Goal: Navigation & Orientation: Find specific page/section

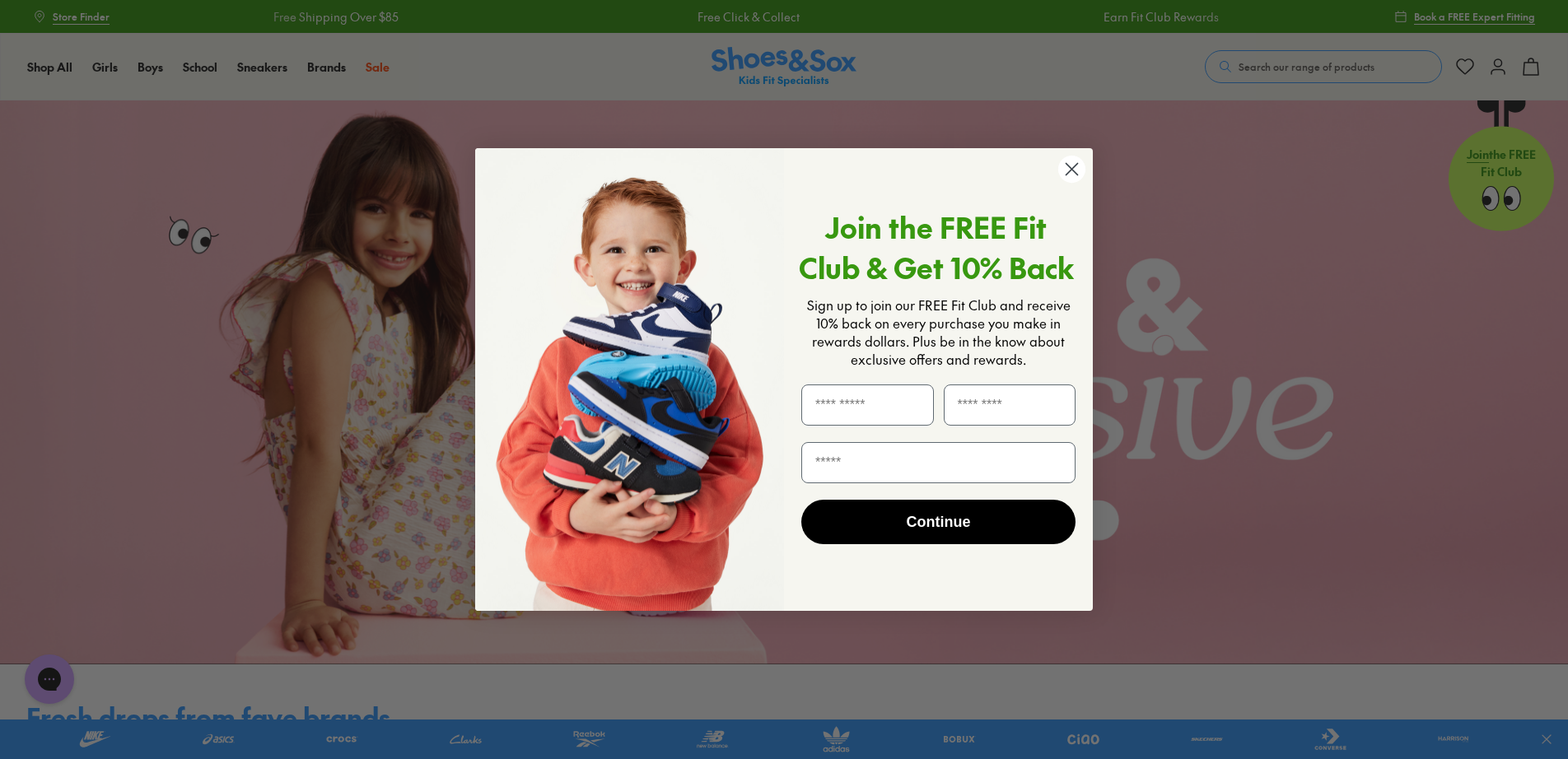
click at [1061, 163] on circle "Close dialog" at bounding box center [1072, 170] width 27 height 27
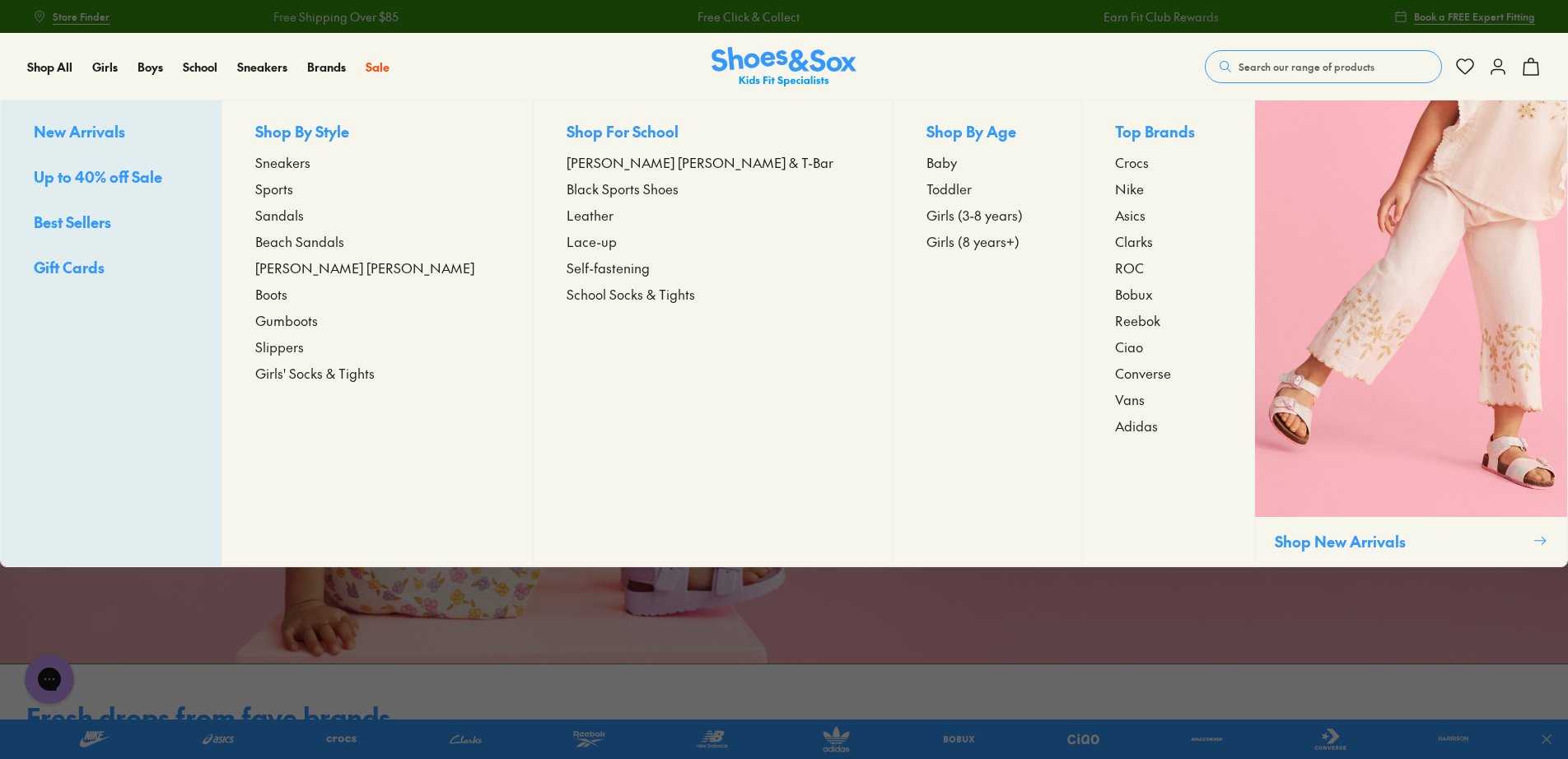
click at [310, 163] on span "Sneakers" at bounding box center [283, 162] width 55 height 20
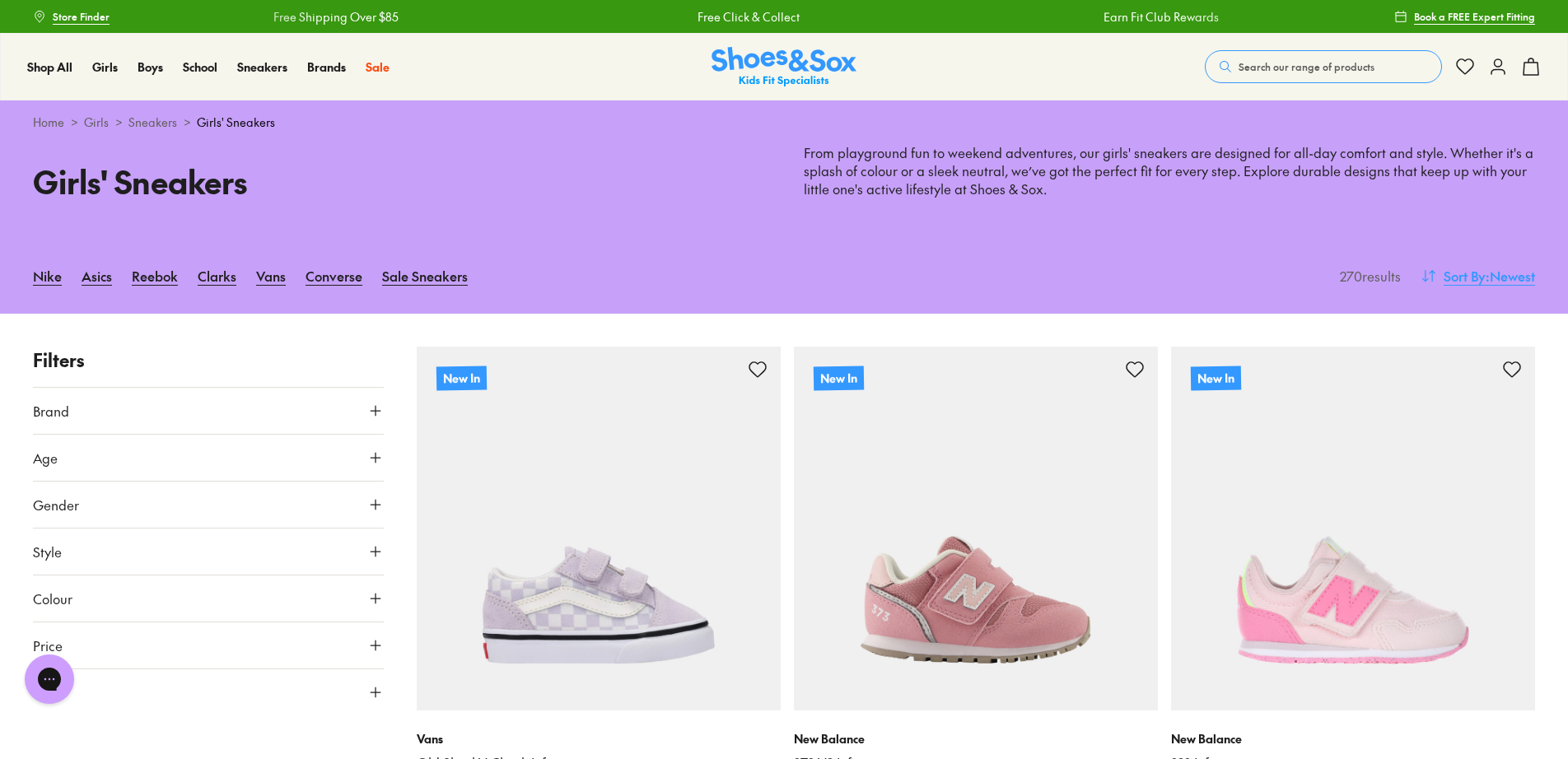
click at [1490, 265] on span ": Newest" at bounding box center [1511, 276] width 49 height 20
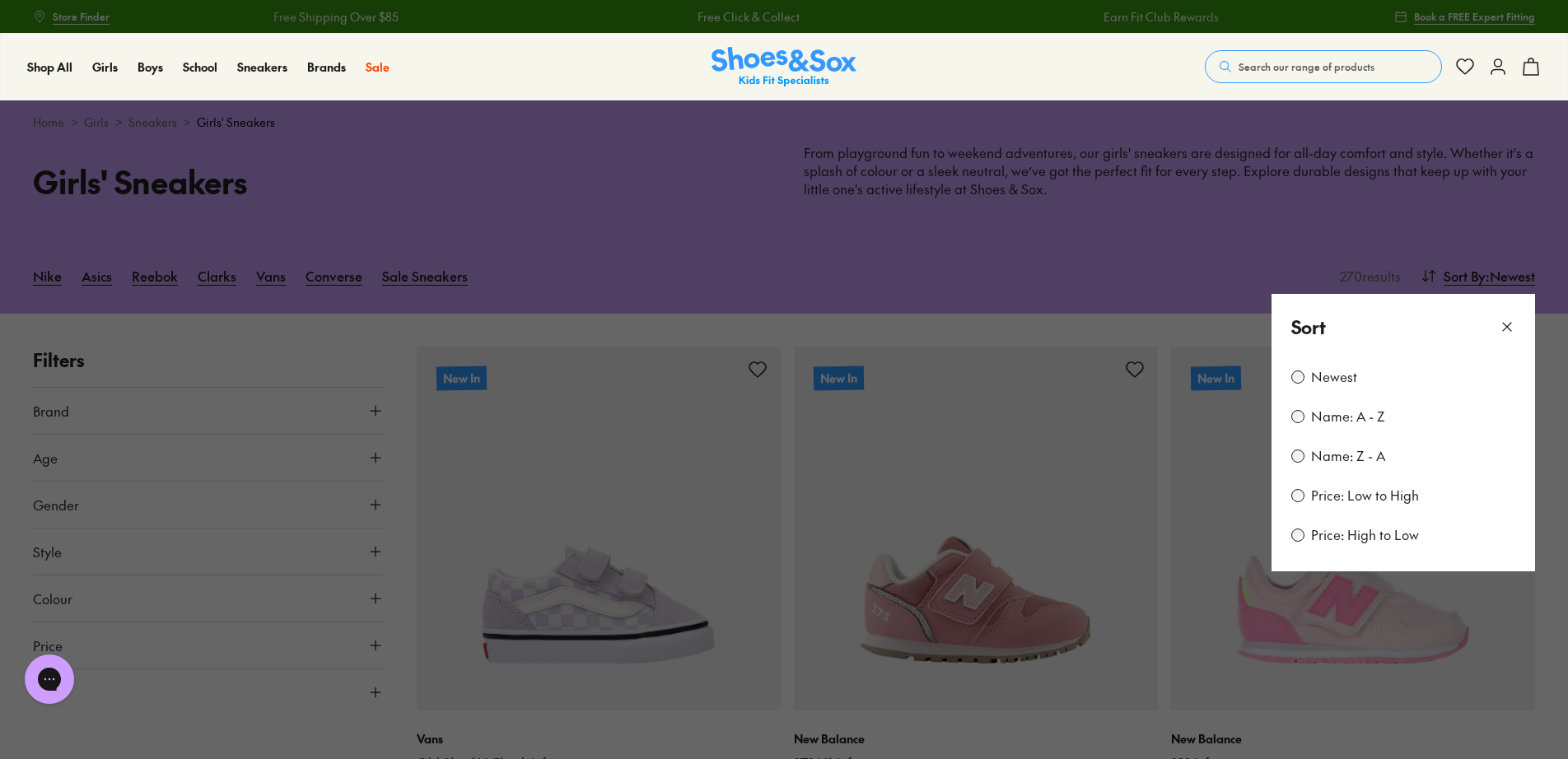
click at [1346, 500] on label "Price: Low to High" at bounding box center [1365, 495] width 108 height 18
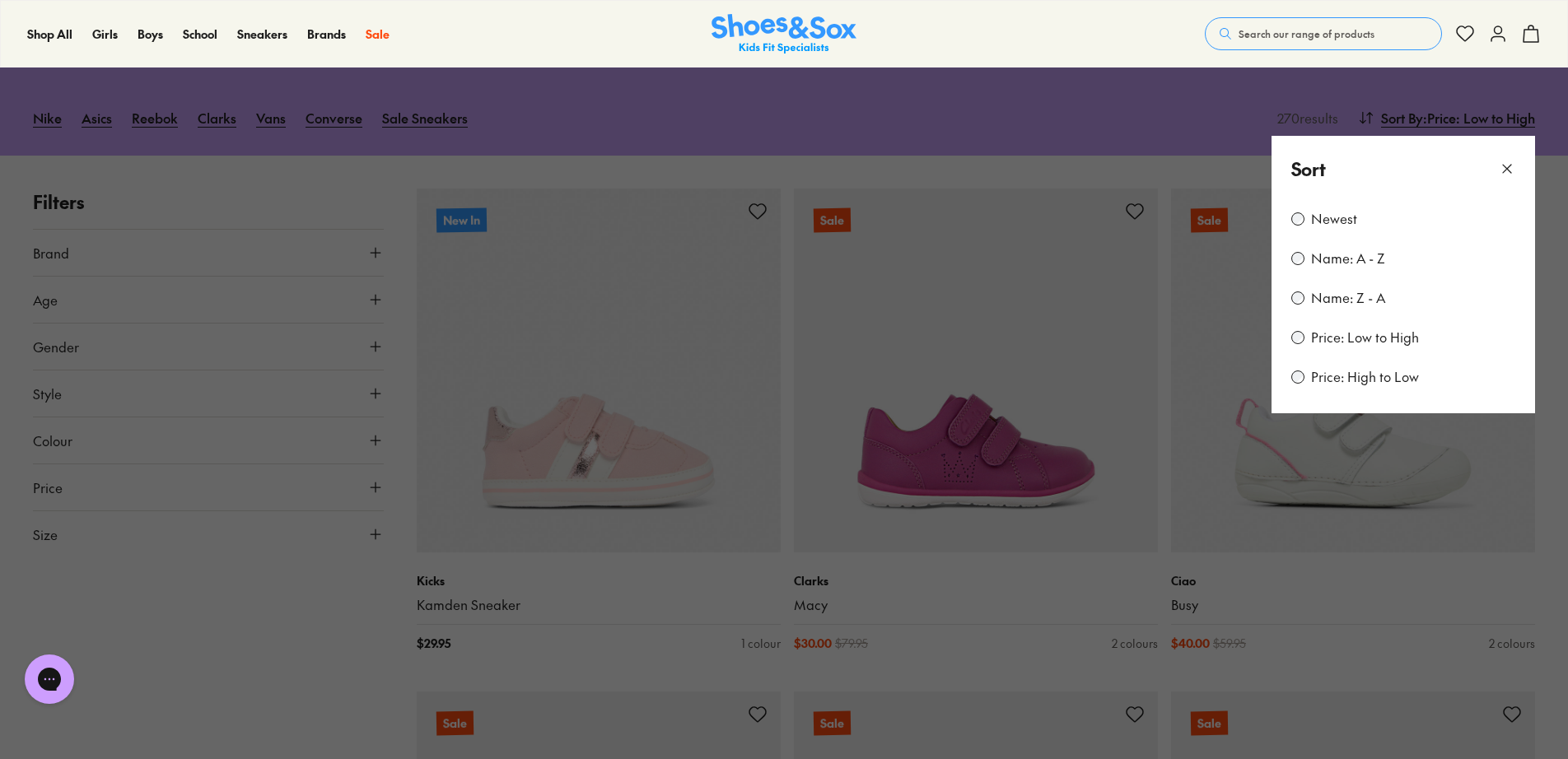
click at [1504, 177] on icon at bounding box center [1508, 169] width 16 height 16
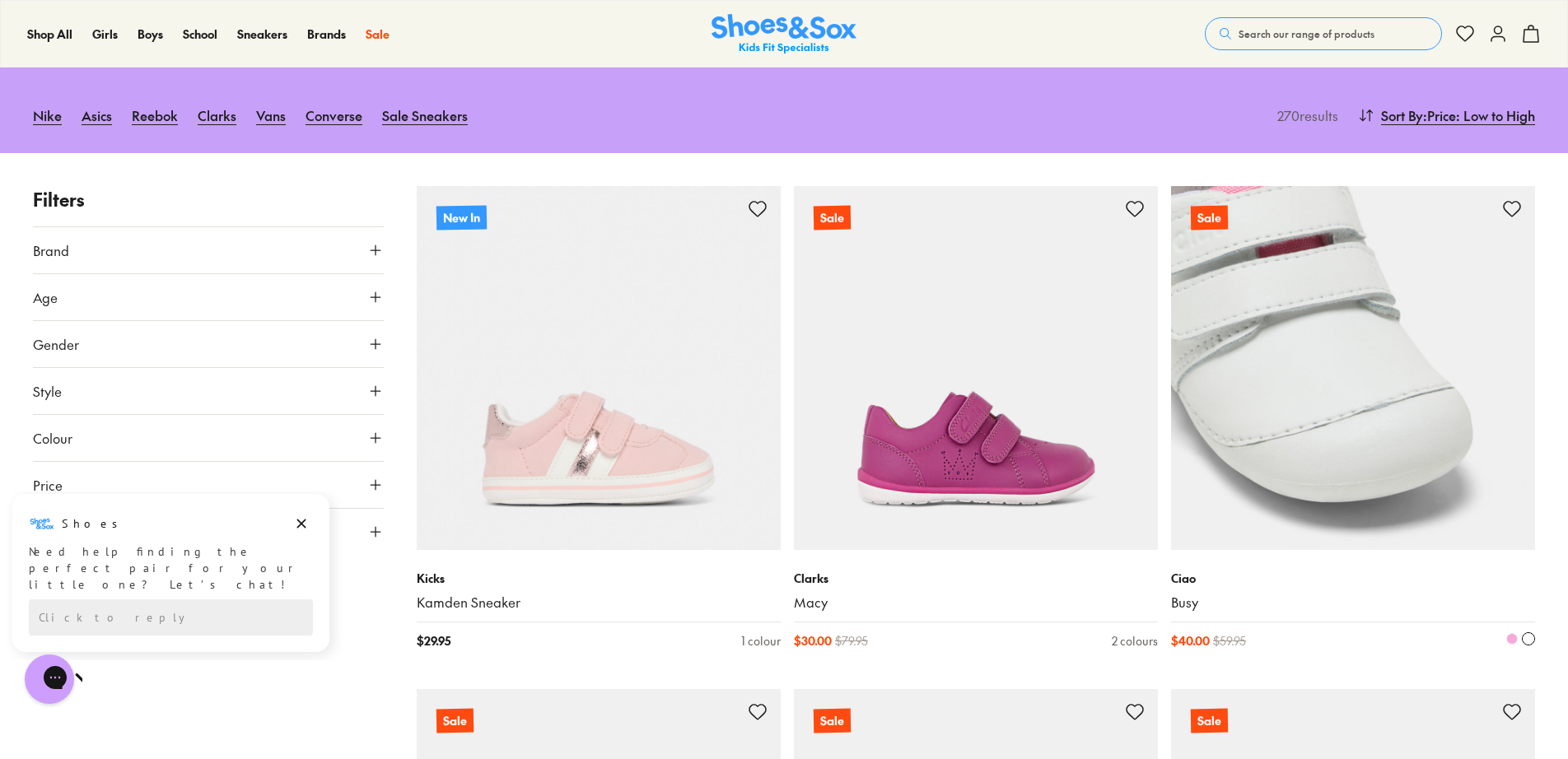
scroll to position [0, 0]
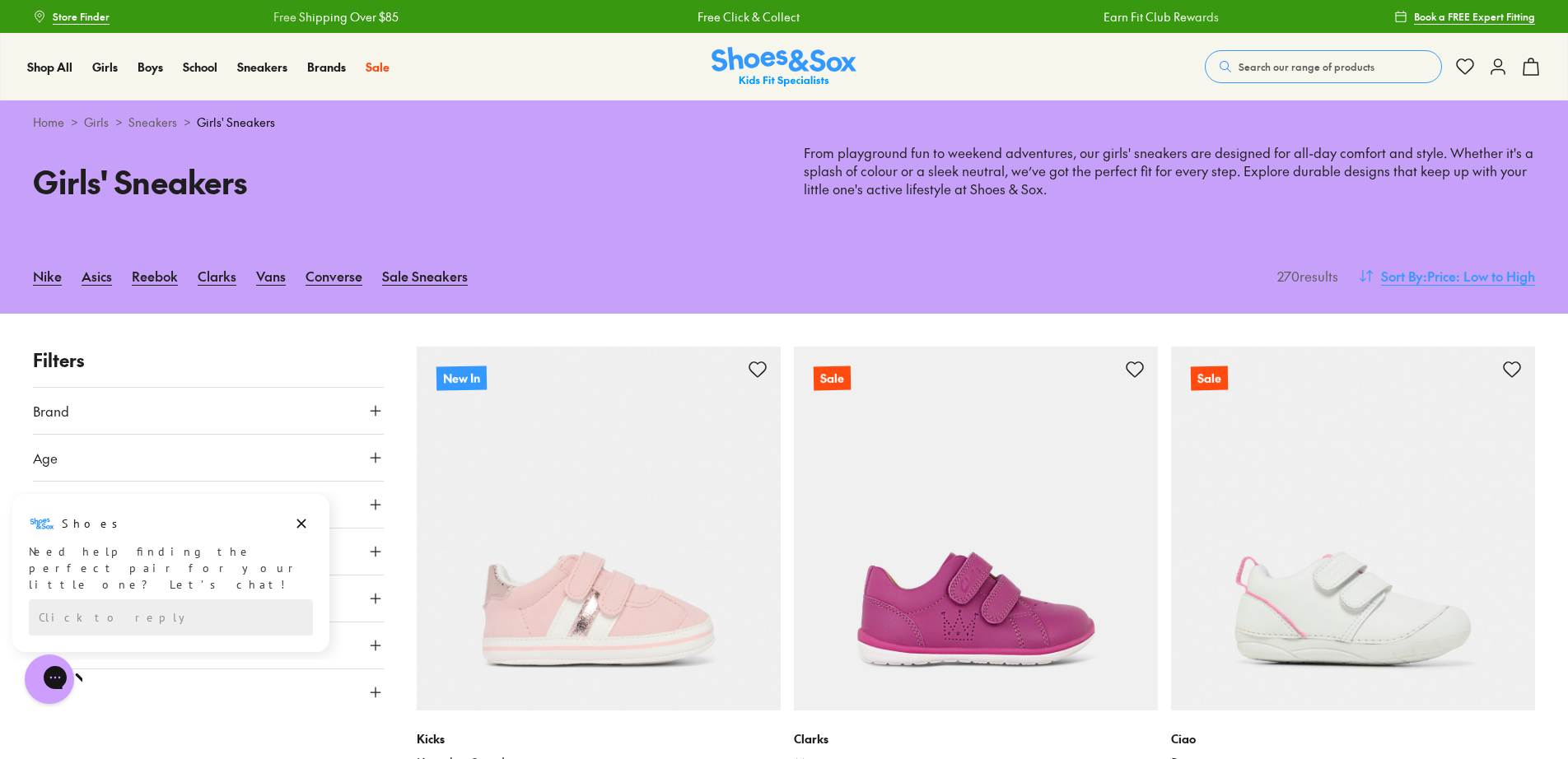
click at [1469, 276] on span ": Price: Low to High" at bounding box center [1479, 276] width 112 height 20
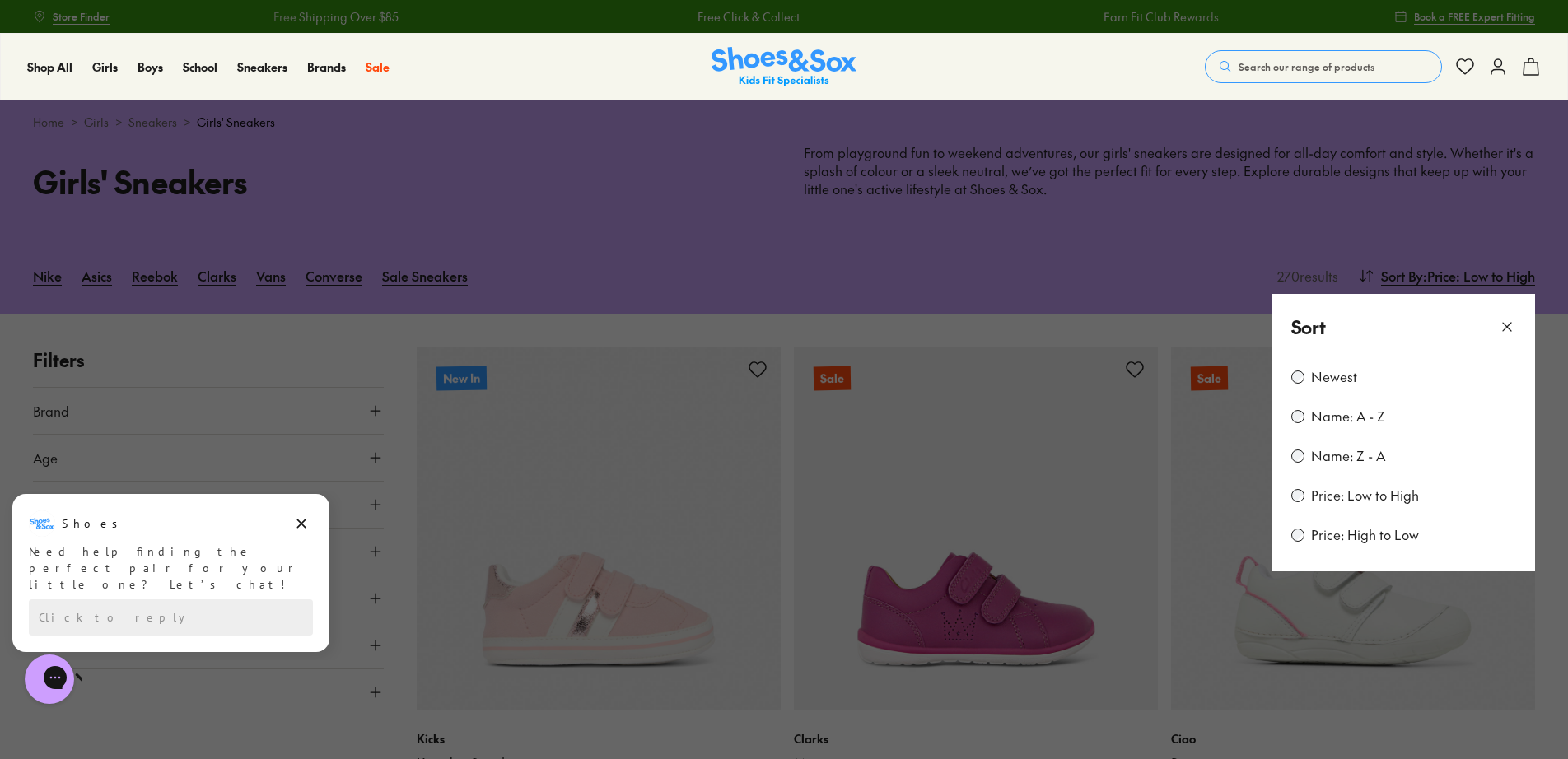
click at [1340, 383] on label "Newest" at bounding box center [1334, 377] width 47 height 18
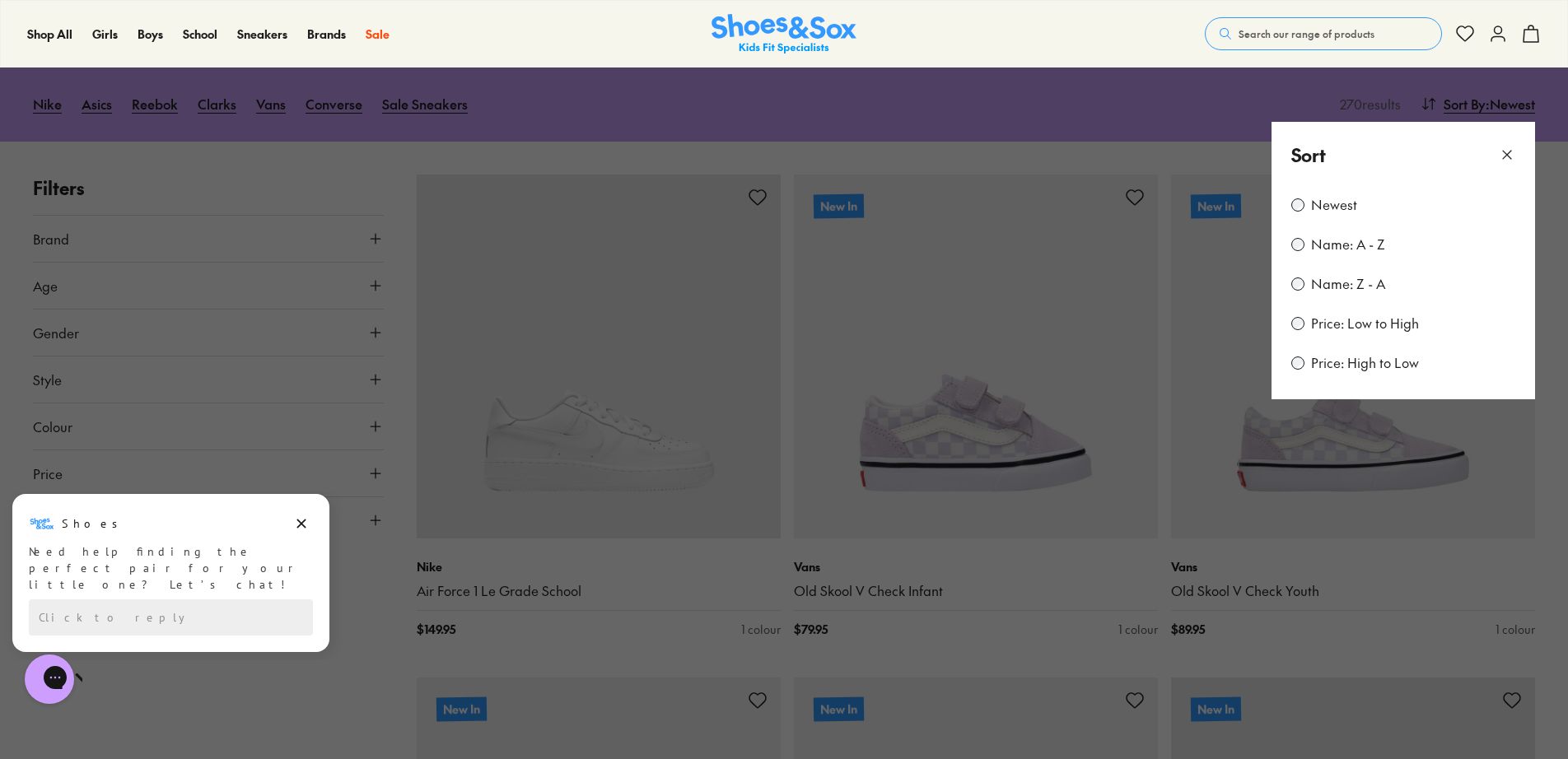
click at [1508, 143] on button at bounding box center [1508, 155] width 16 height 27
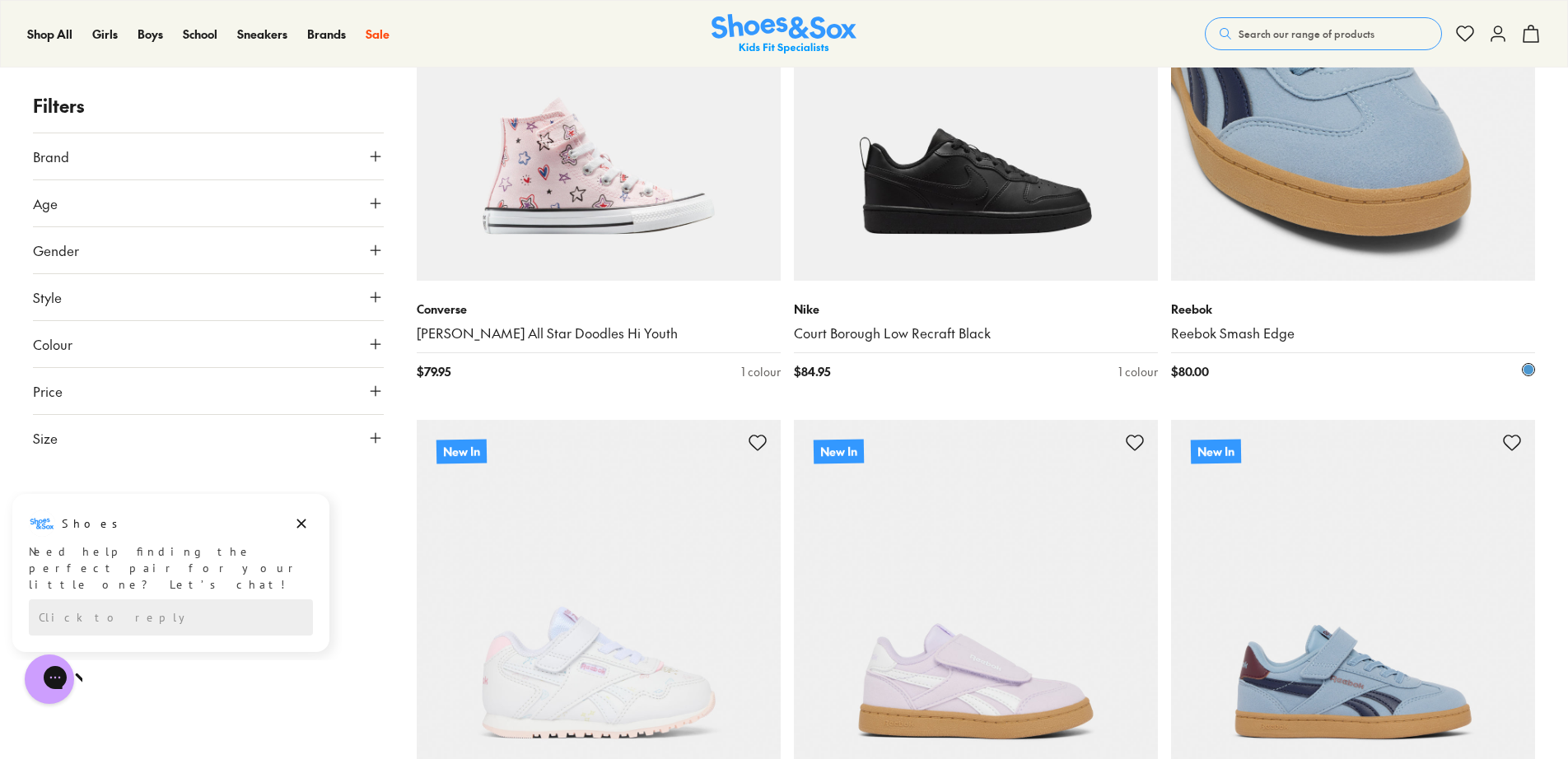
scroll to position [4865, 0]
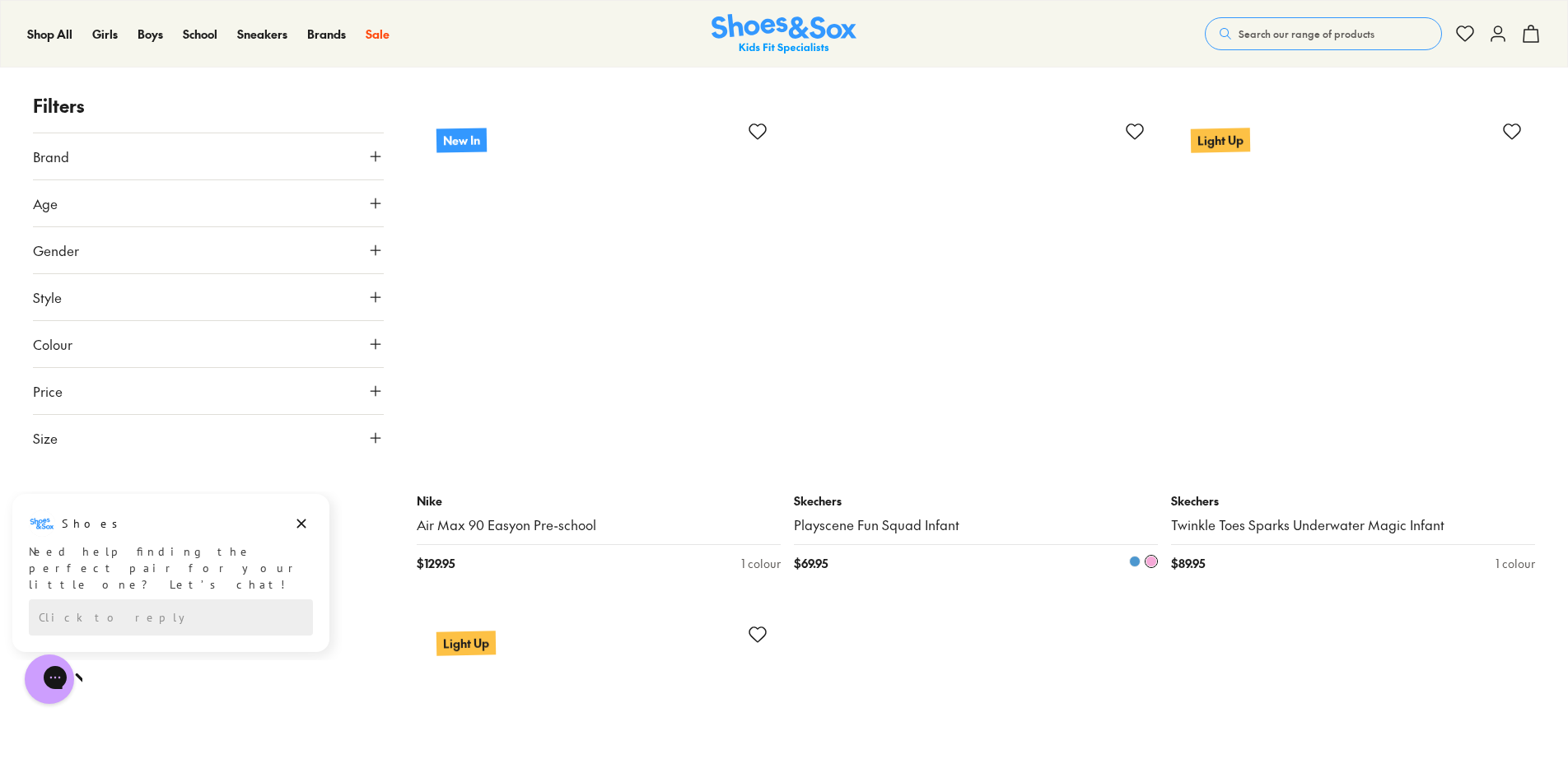
scroll to position [10298, 0]
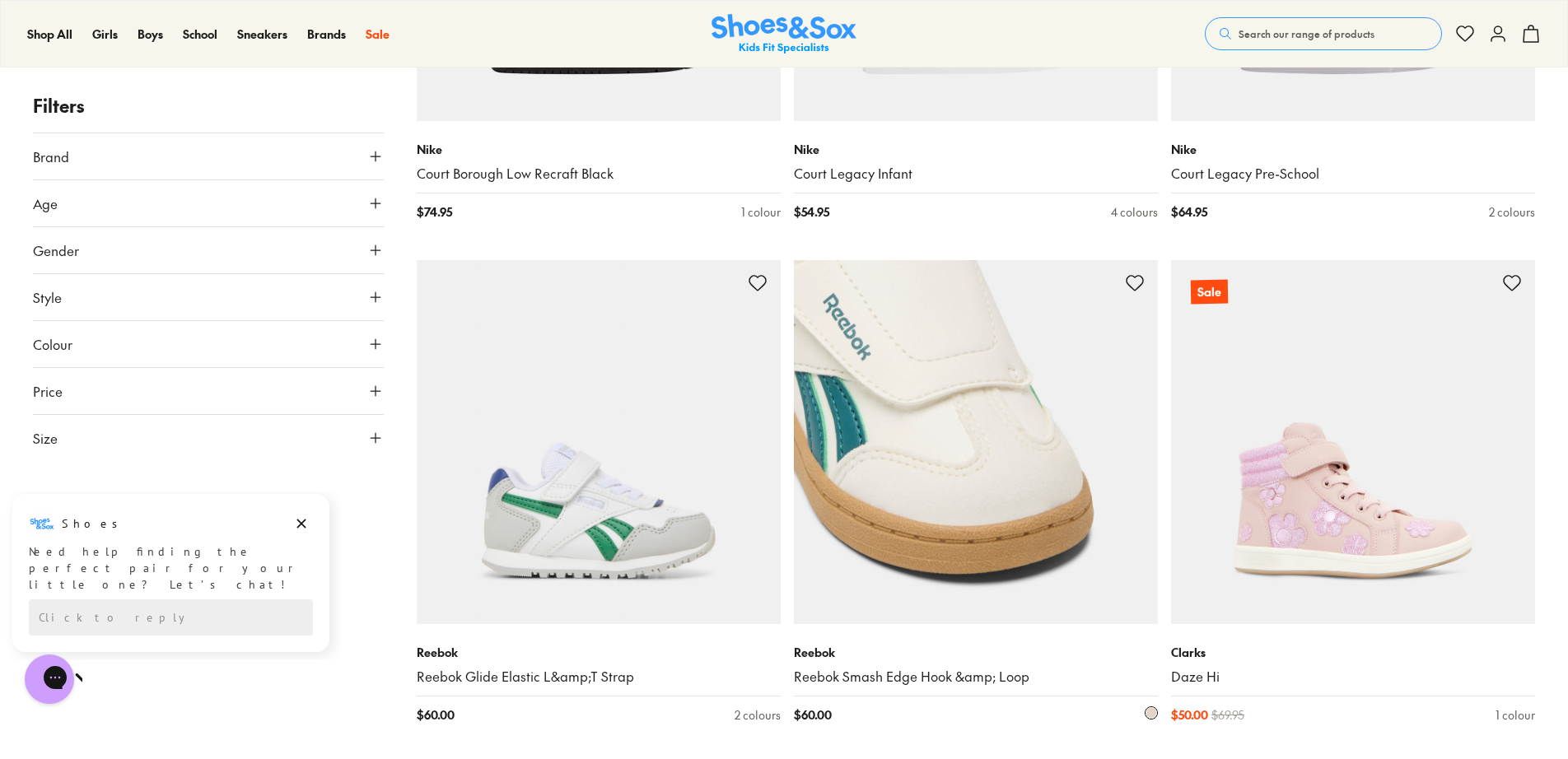
scroll to position [13756, 0]
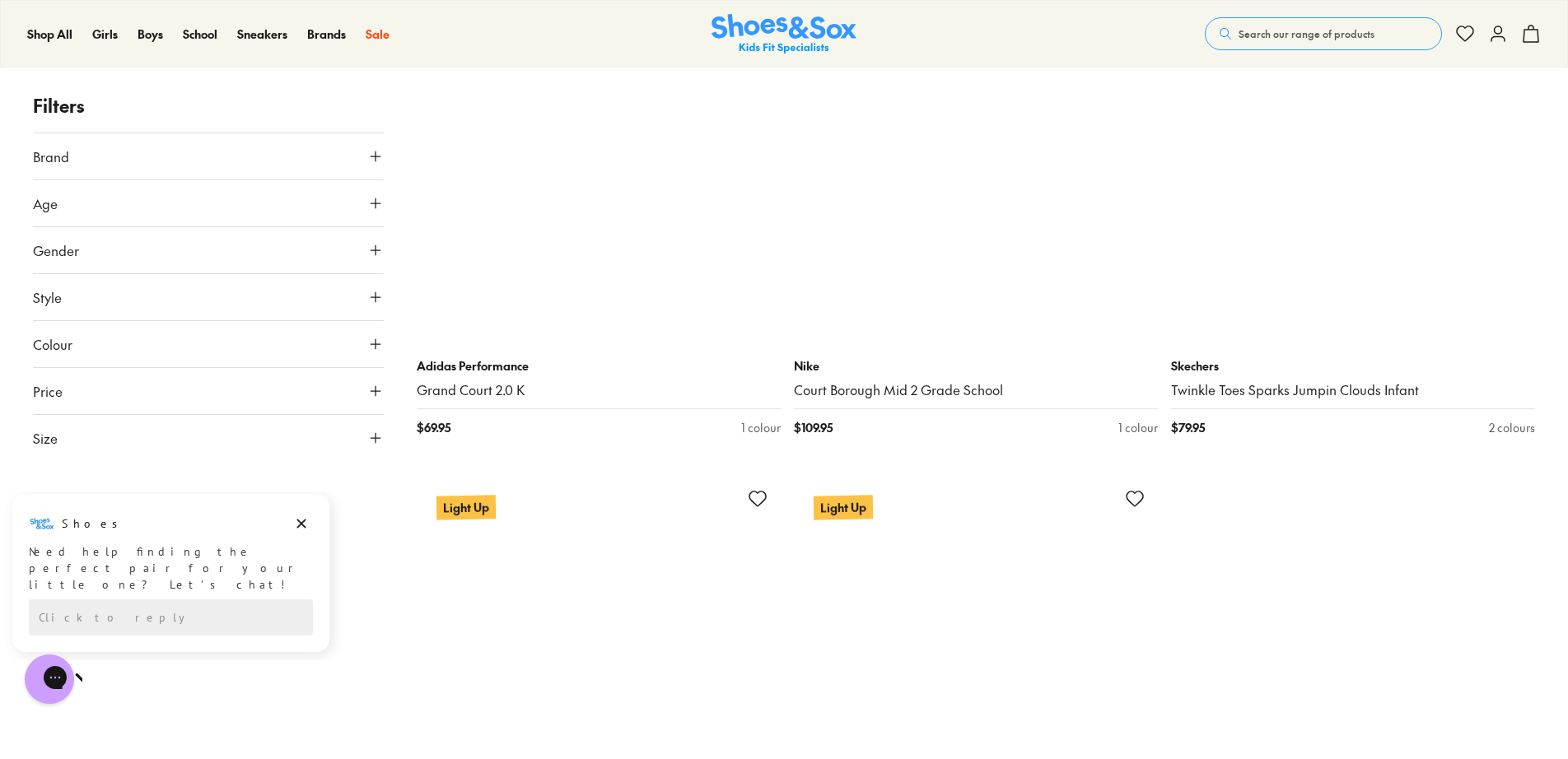
scroll to position [21001, 0]
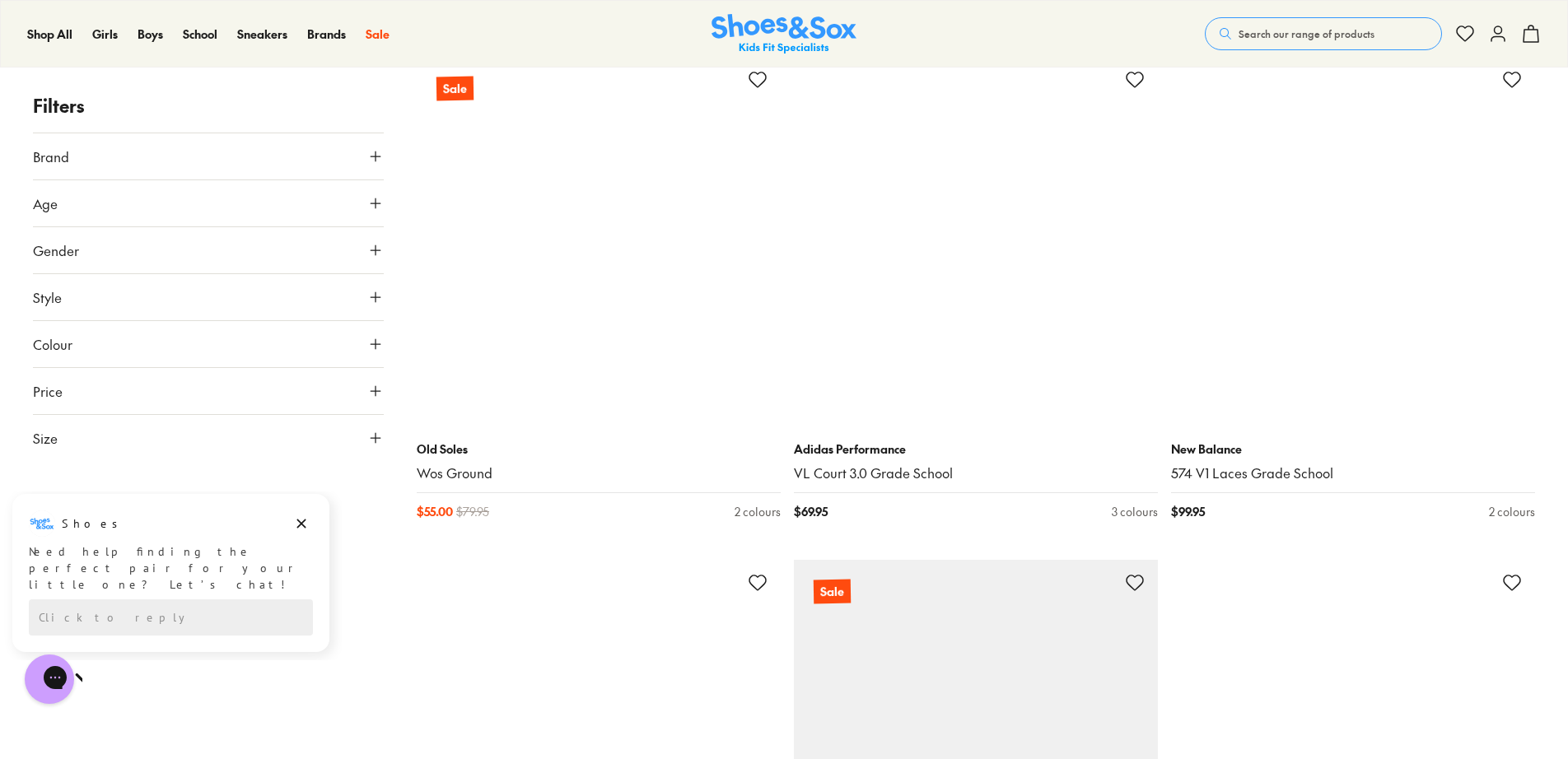
scroll to position [26600, 0]
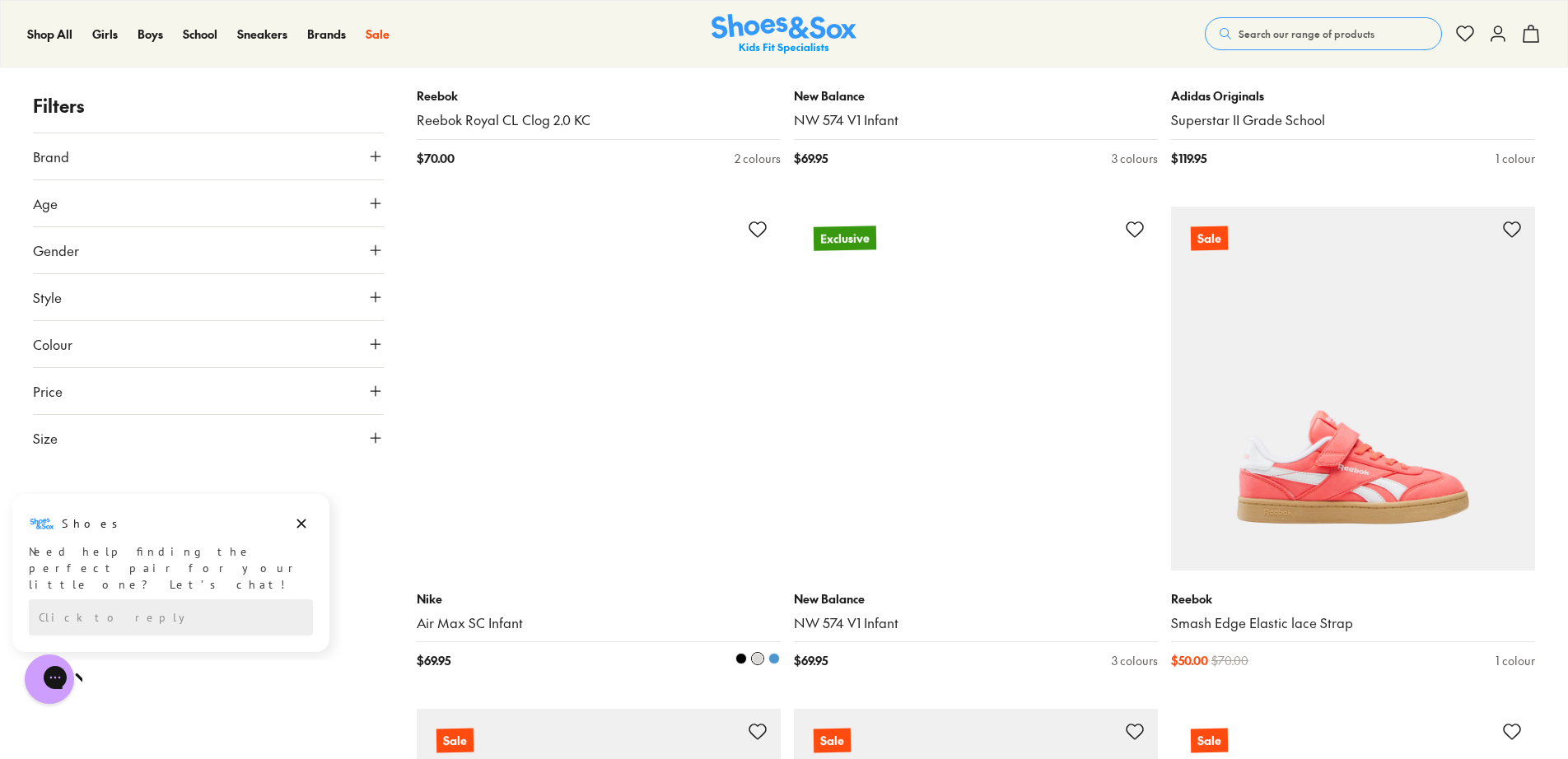
scroll to position [27094, 0]
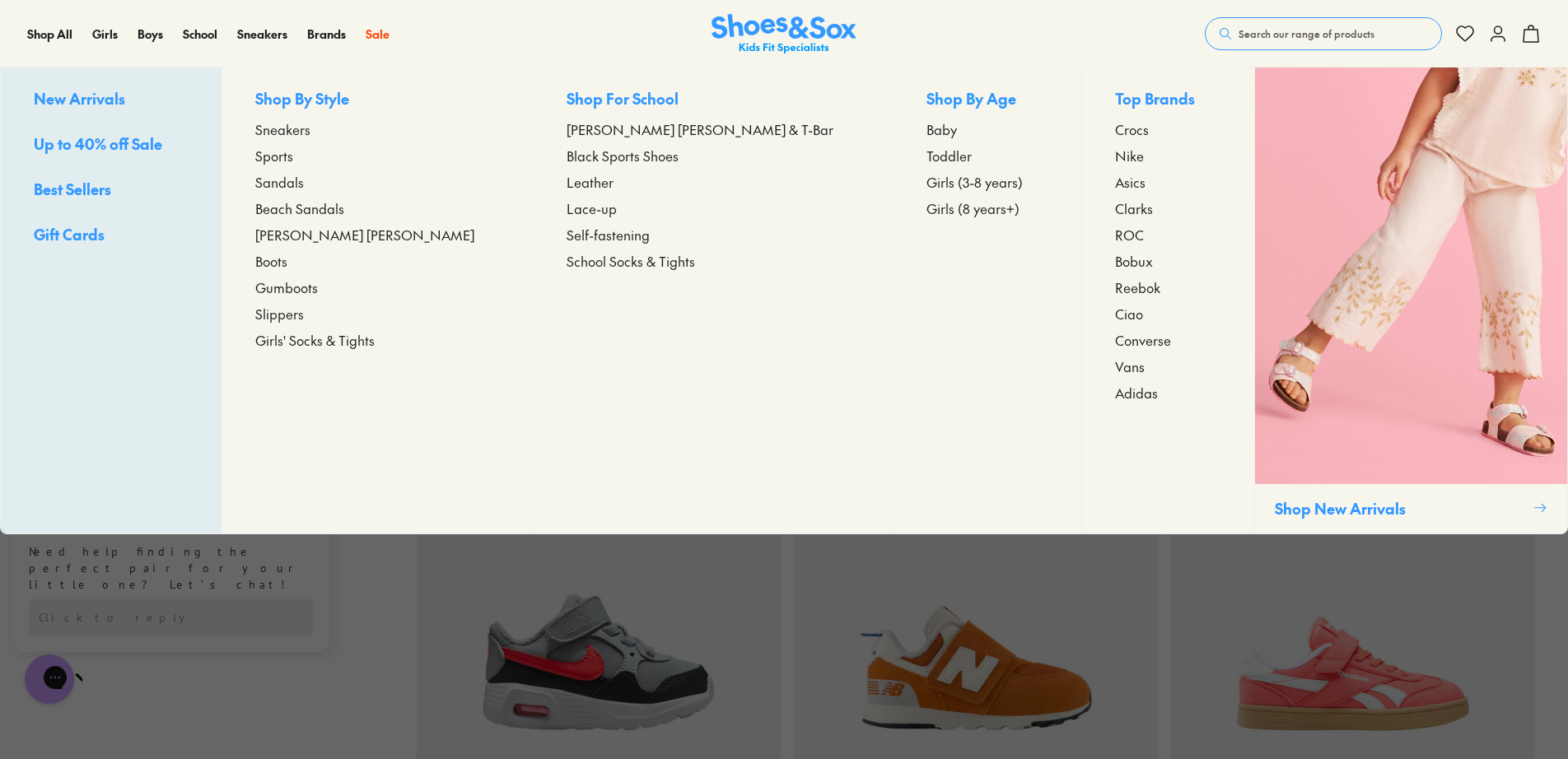
click at [354, 173] on link "Sandals" at bounding box center [378, 182] width 246 height 20
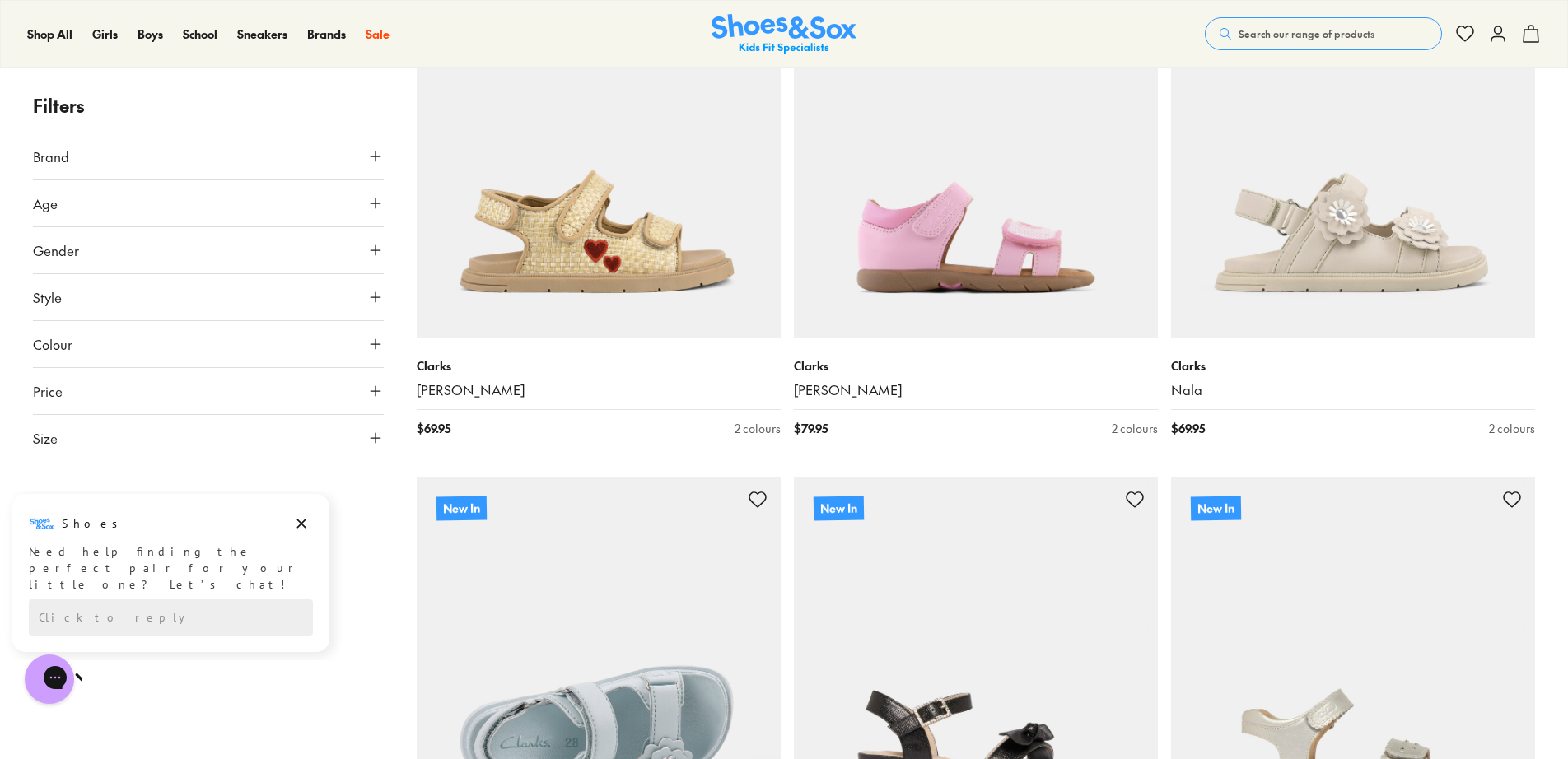
scroll to position [3870, 0]
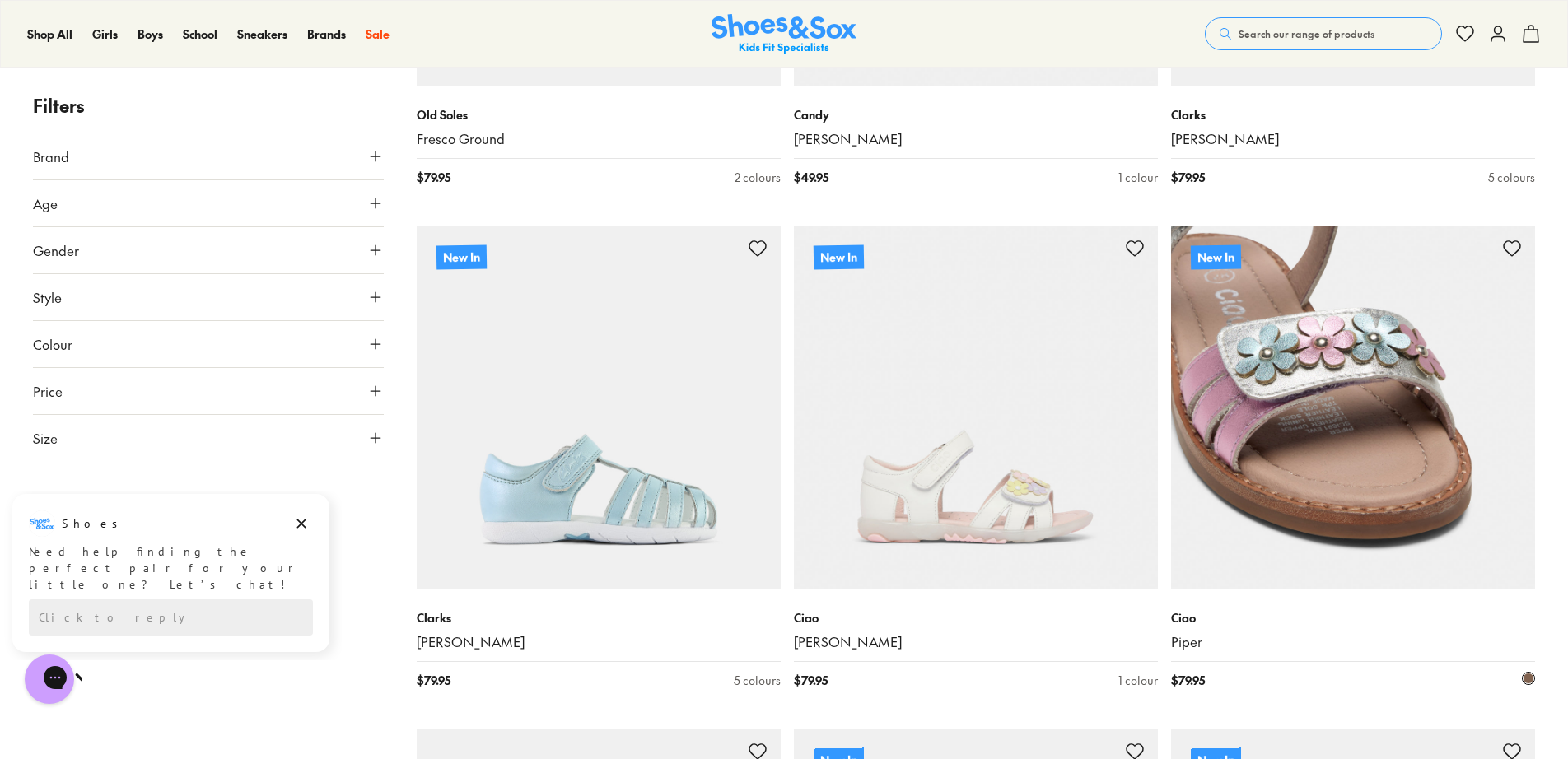
scroll to position [7822, 0]
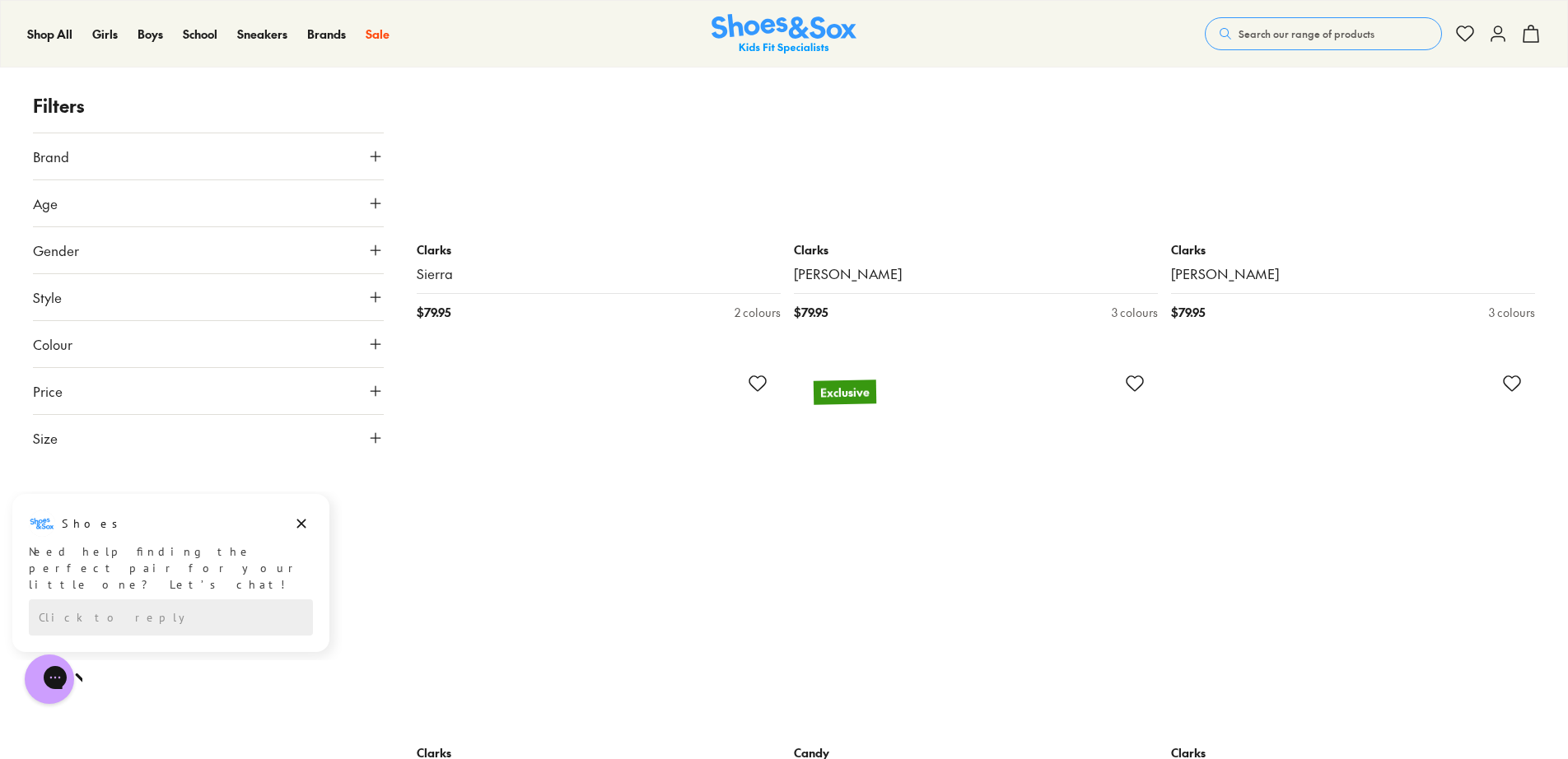
scroll to position [15231, 0]
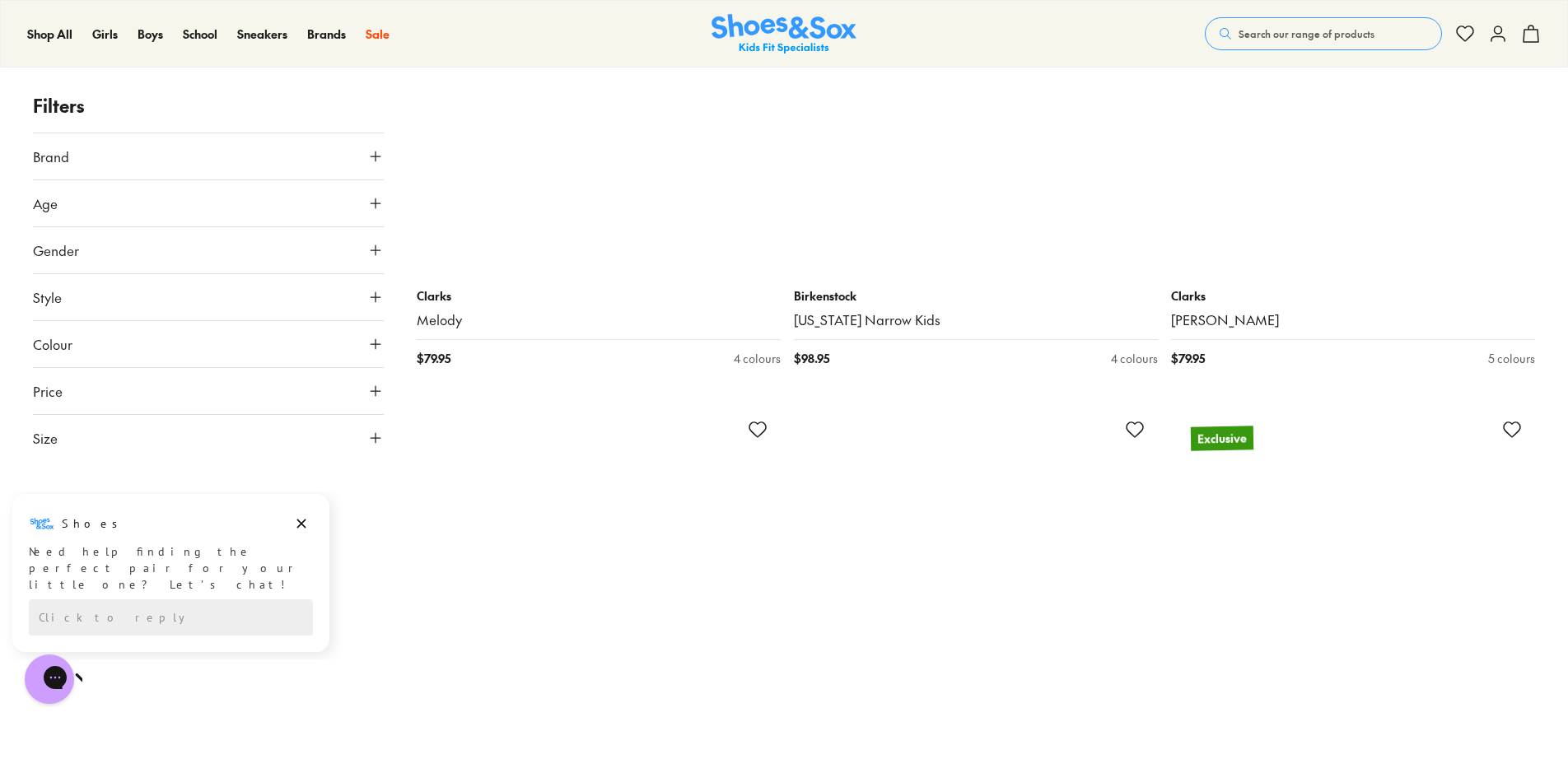
scroll to position [18195, 0]
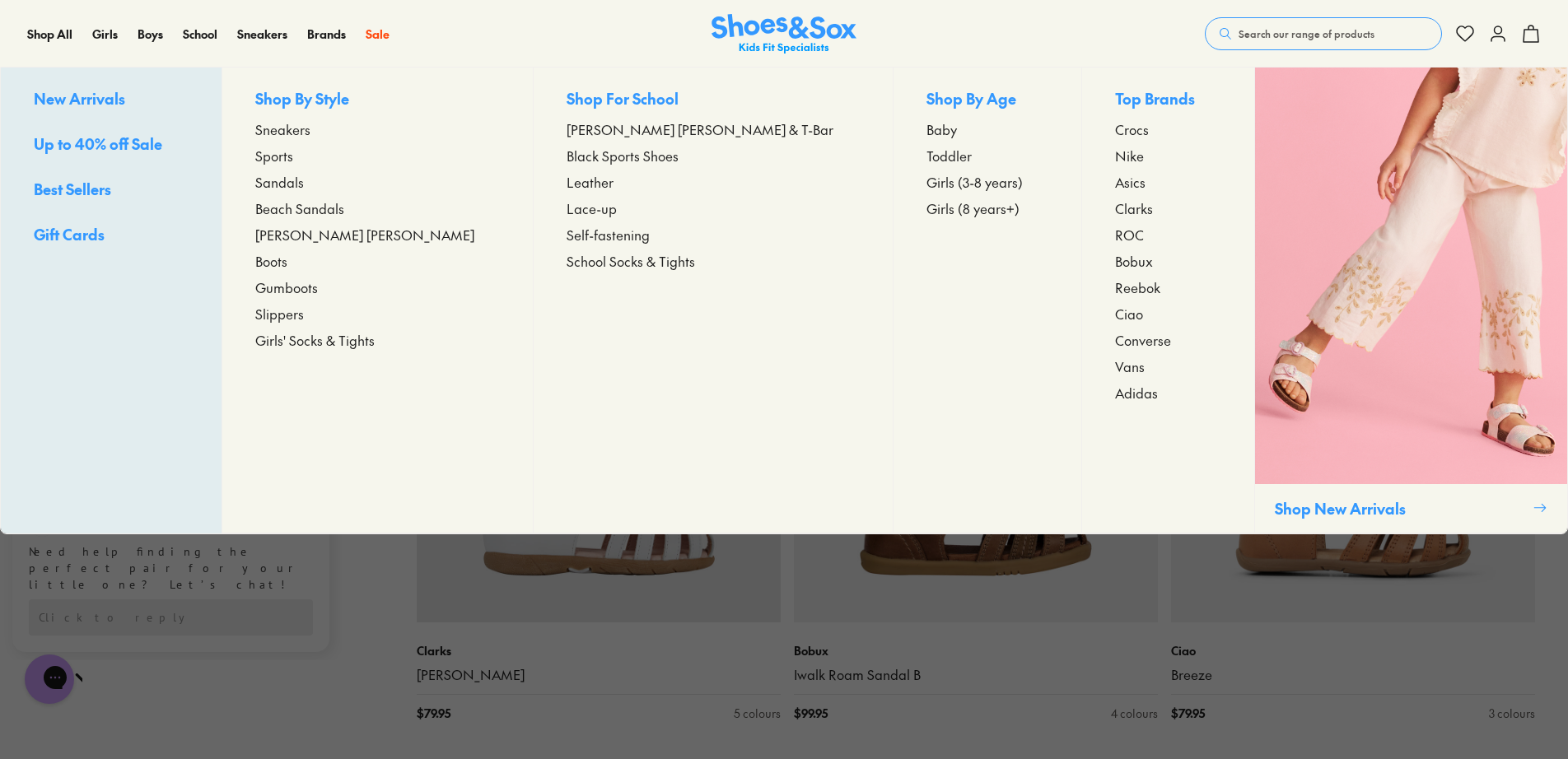
click at [344, 207] on span "Beach Sandals" at bounding box center [299, 208] width 89 height 20
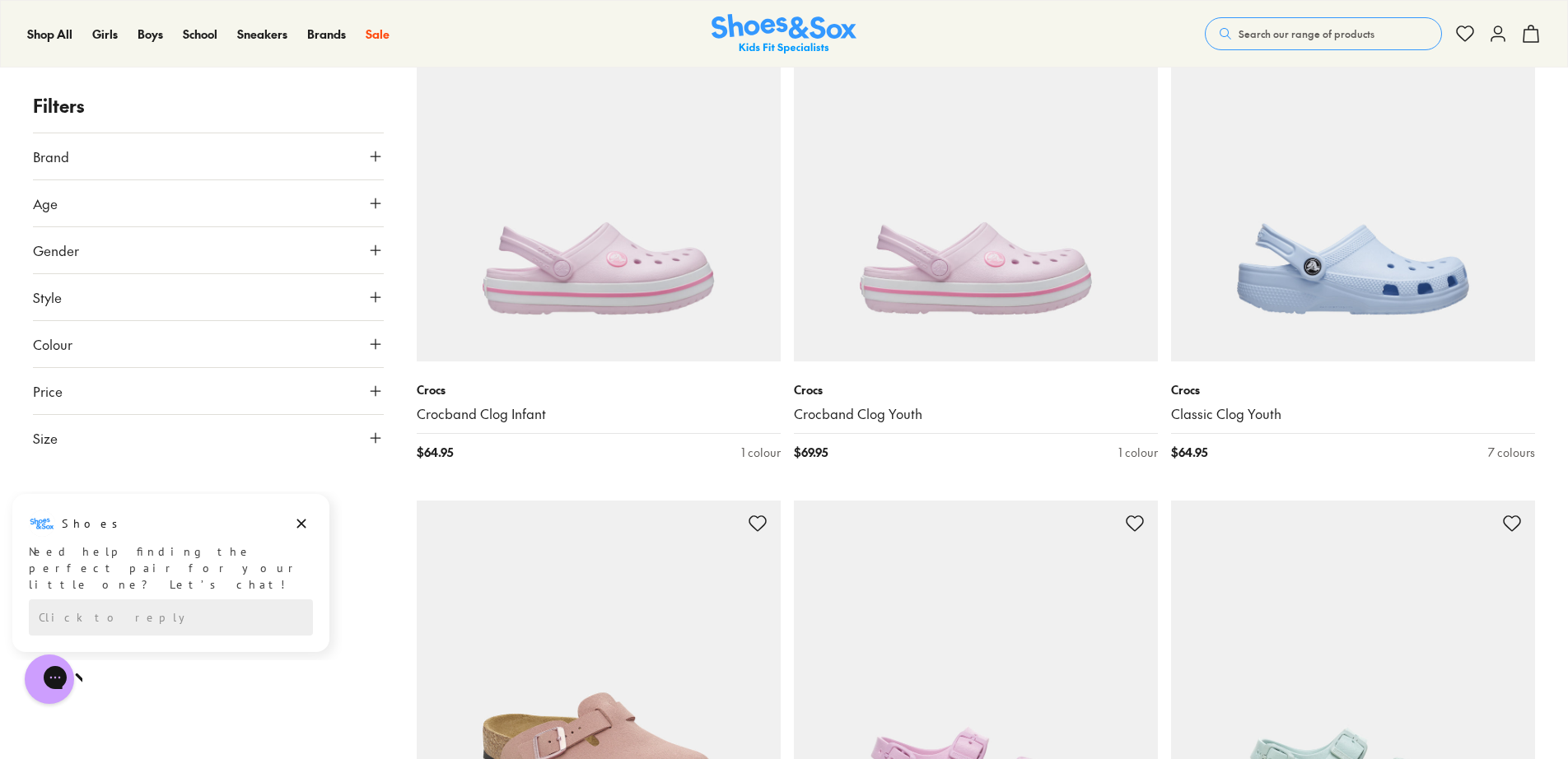
scroll to position [4858, 0]
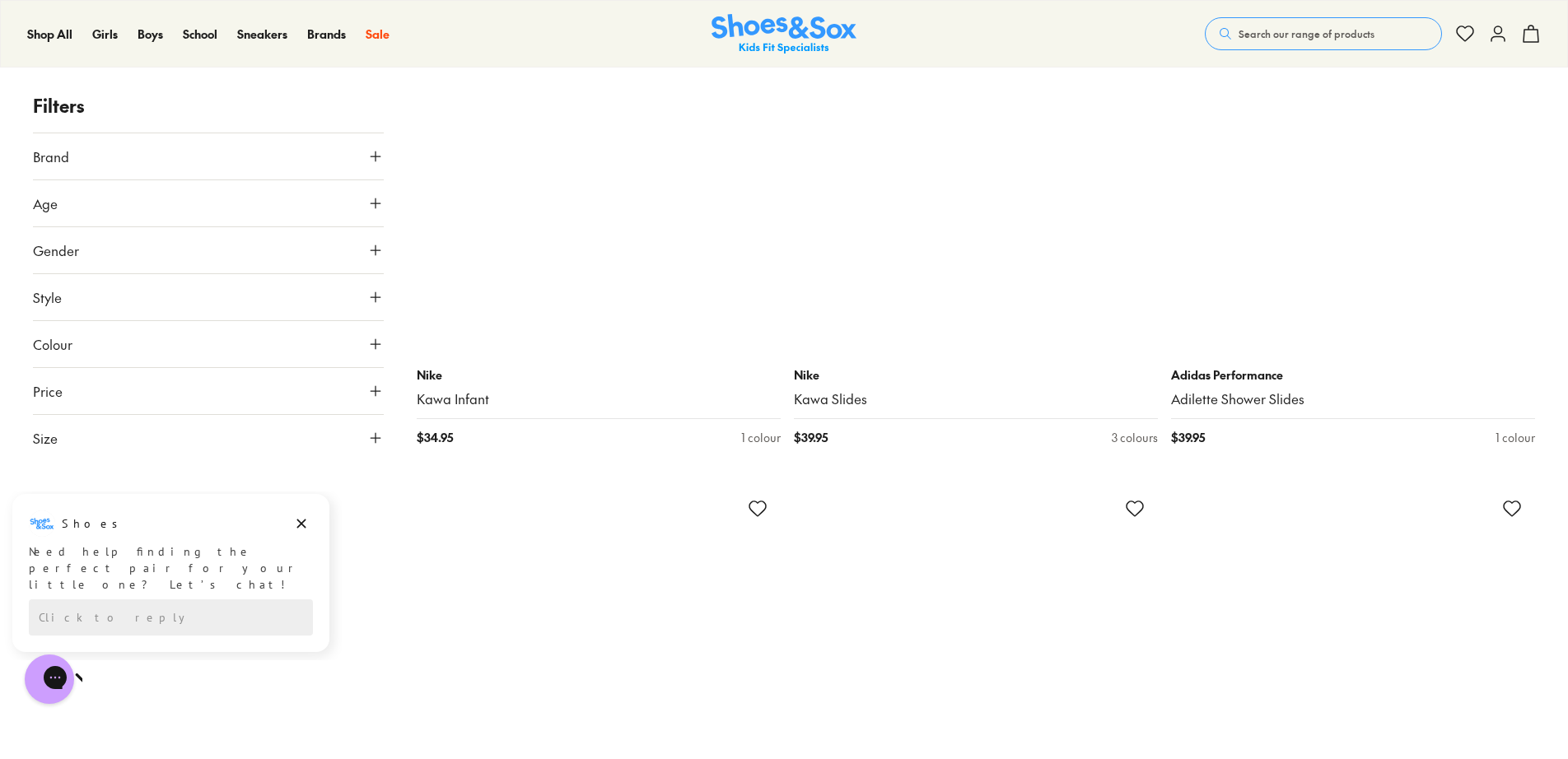
scroll to position [8974, 0]
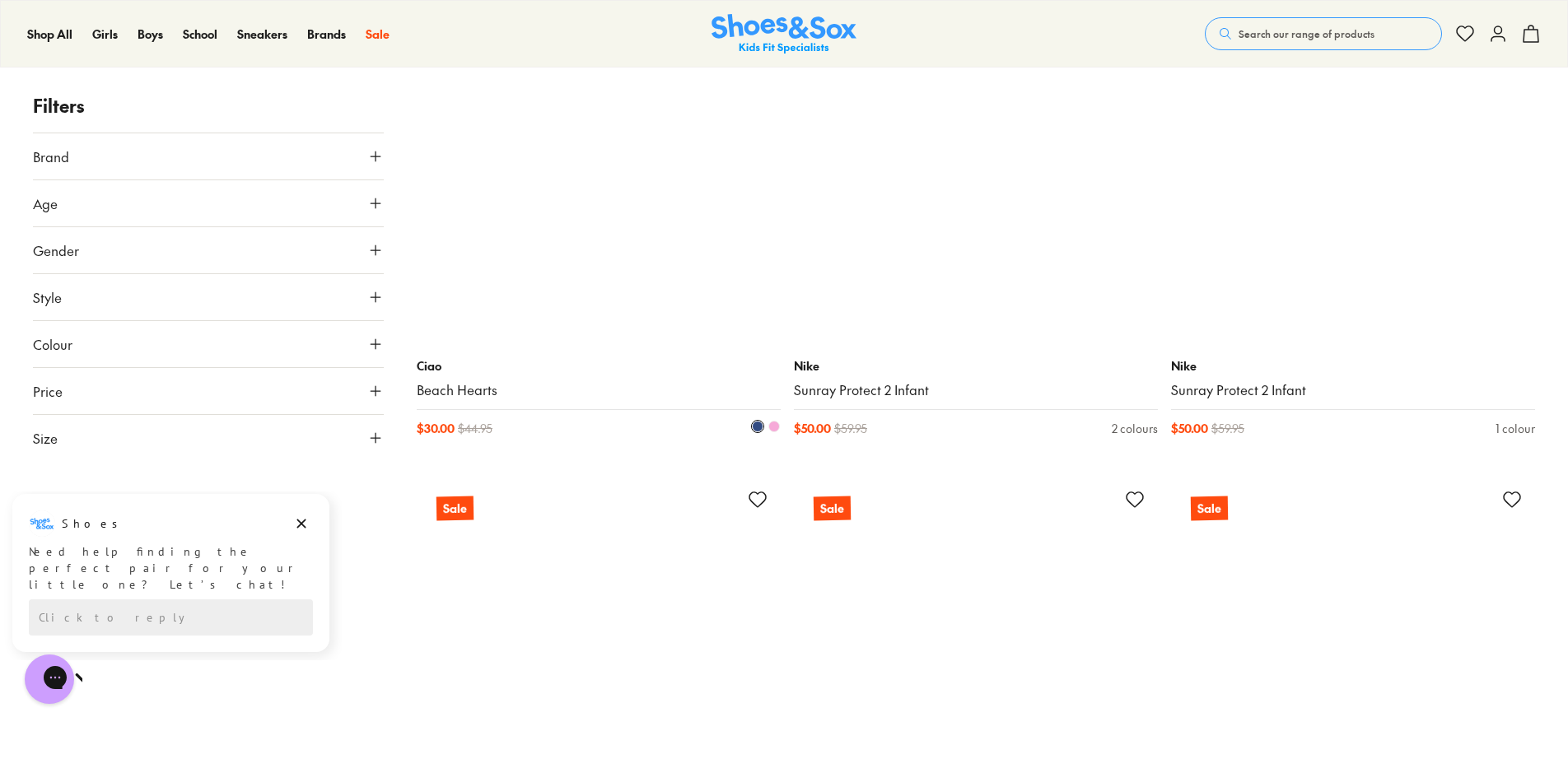
scroll to position [12020, 0]
